Goal: Task Accomplishment & Management: Manage account settings

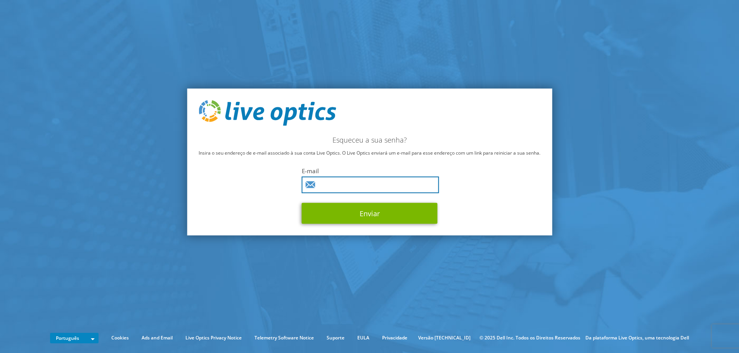
click at [339, 185] on input "text" at bounding box center [370, 184] width 137 height 17
type input "ramonn.grolla@unimedlimeira.com.br"
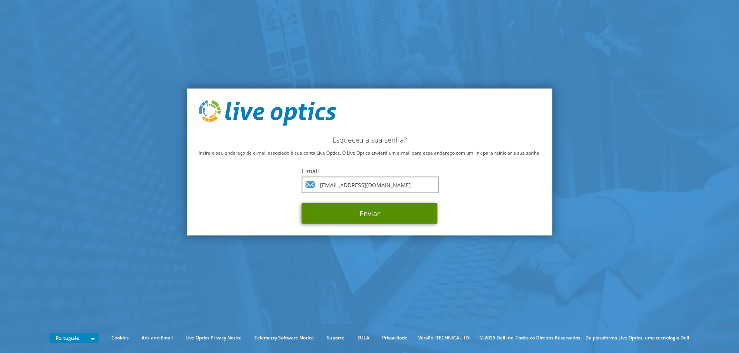
click at [364, 214] on button "Enviar" at bounding box center [370, 213] width 136 height 21
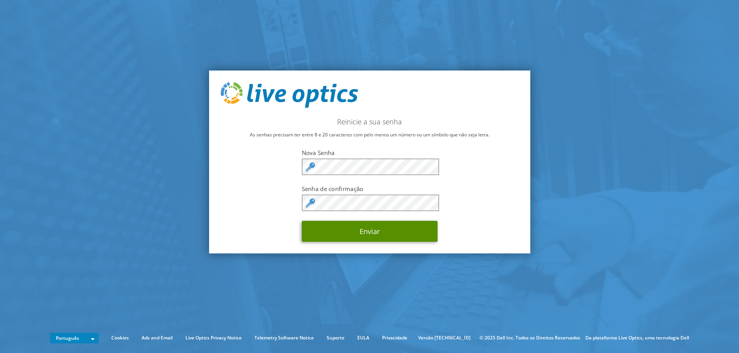
click at [354, 227] on button "Enviar" at bounding box center [370, 231] width 136 height 21
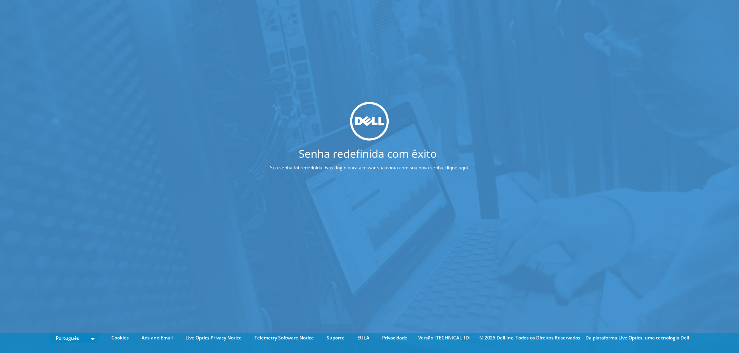
click at [456, 165] on link "clique aqui" at bounding box center [455, 167] width 23 height 7
click at [456, 168] on link "clique aqui" at bounding box center [455, 167] width 23 height 7
